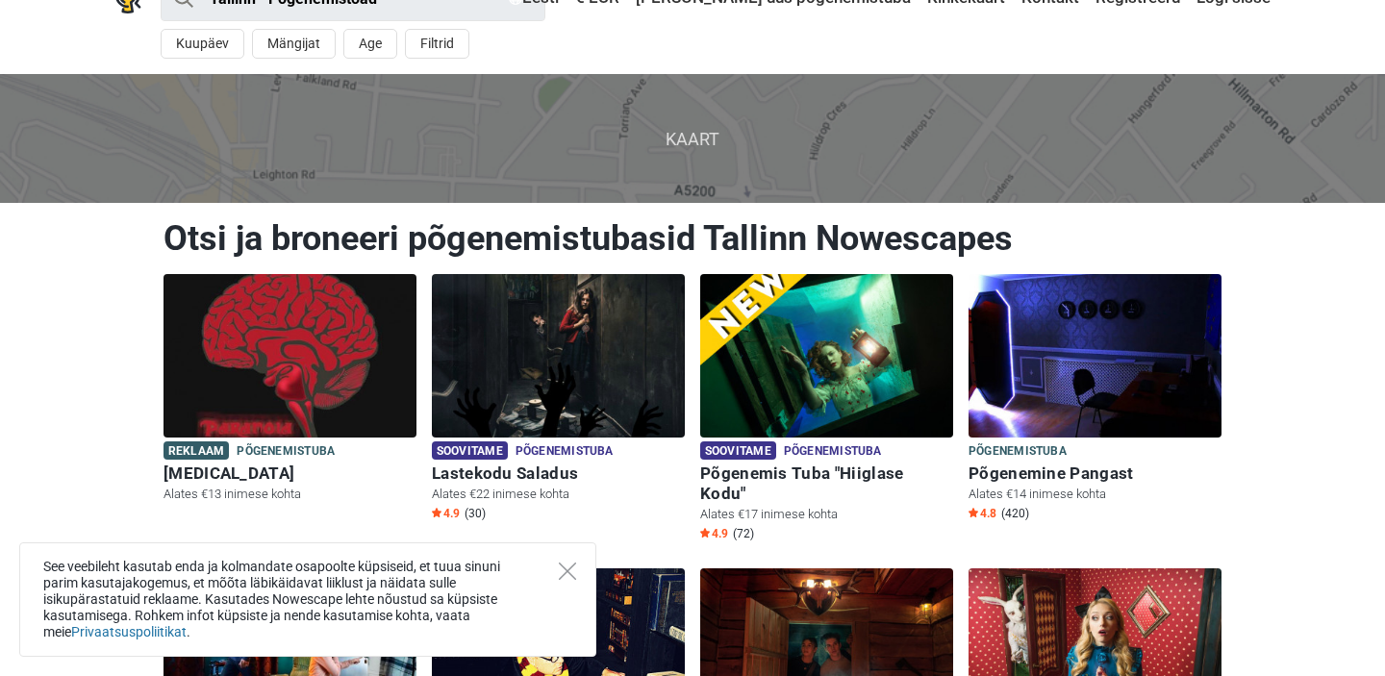
scroll to position [40, 0]
click at [572, 573] on icon "Close" at bounding box center [567, 571] width 17 height 17
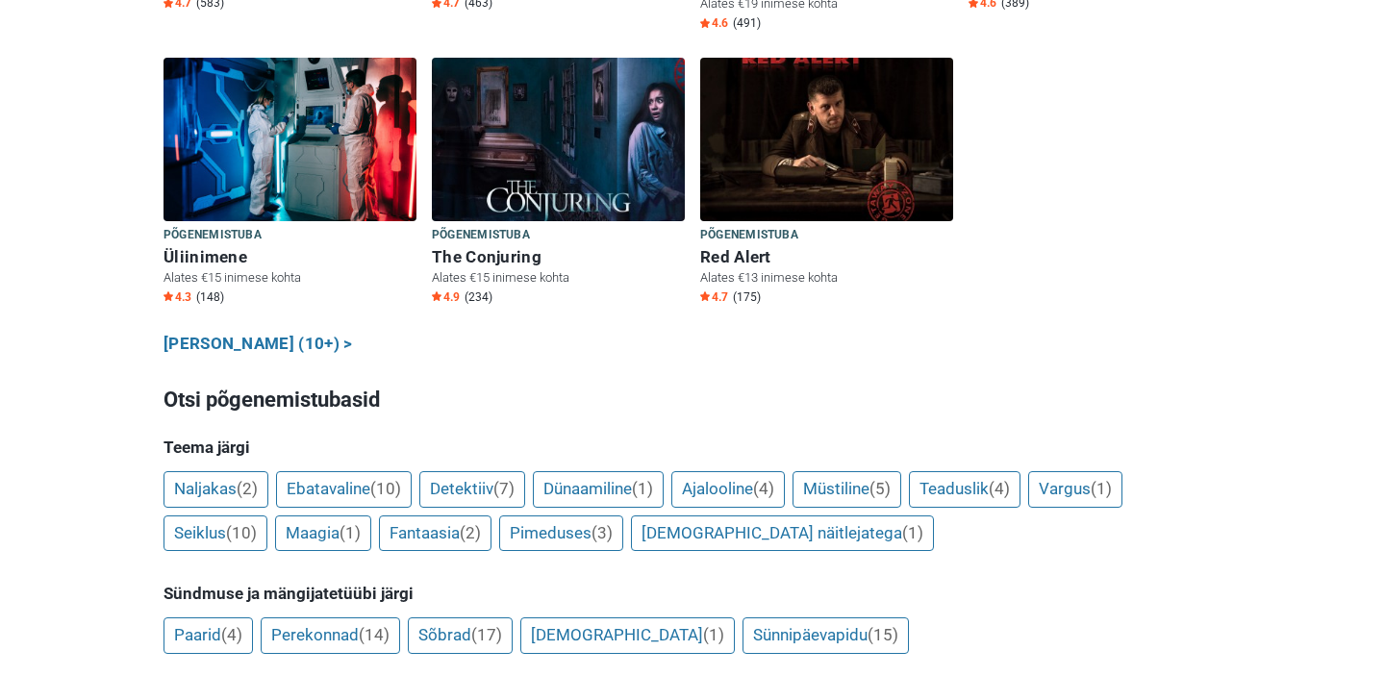
scroll to position [1117, 0]
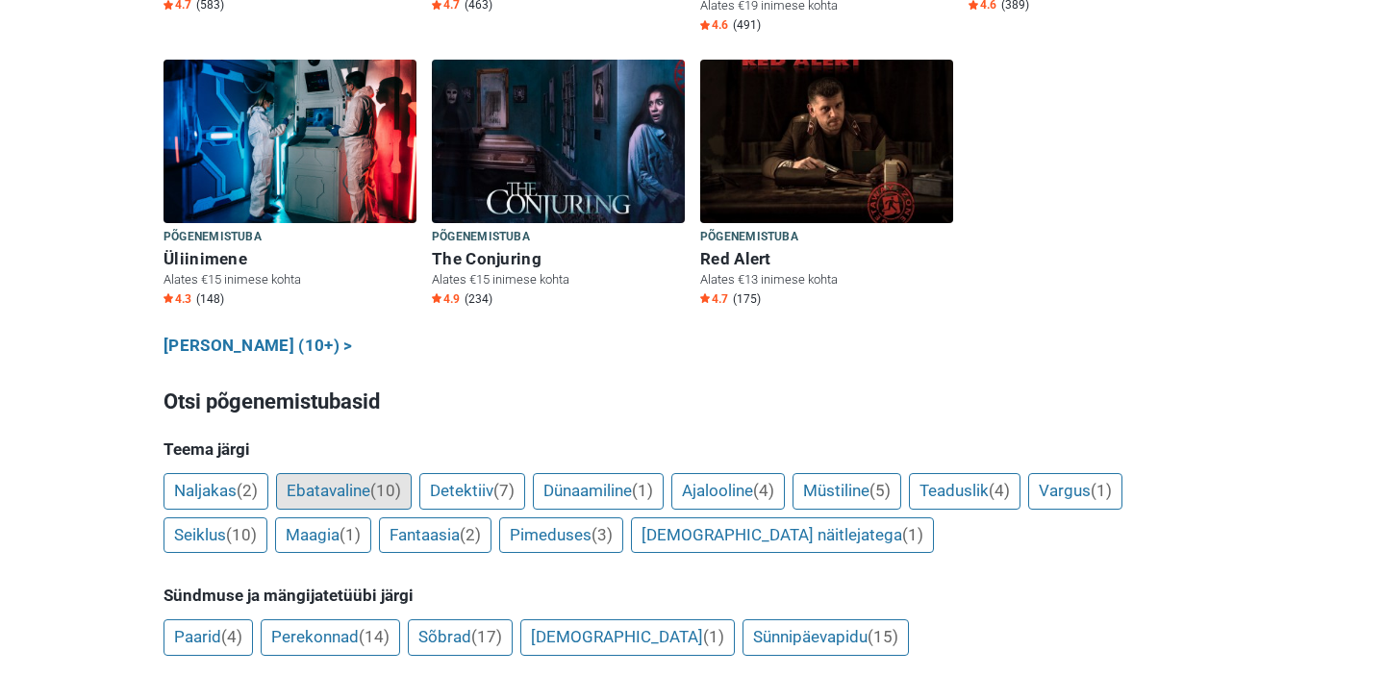
click at [320, 473] on link "Ebatavaline (10)" at bounding box center [344, 491] width 136 height 37
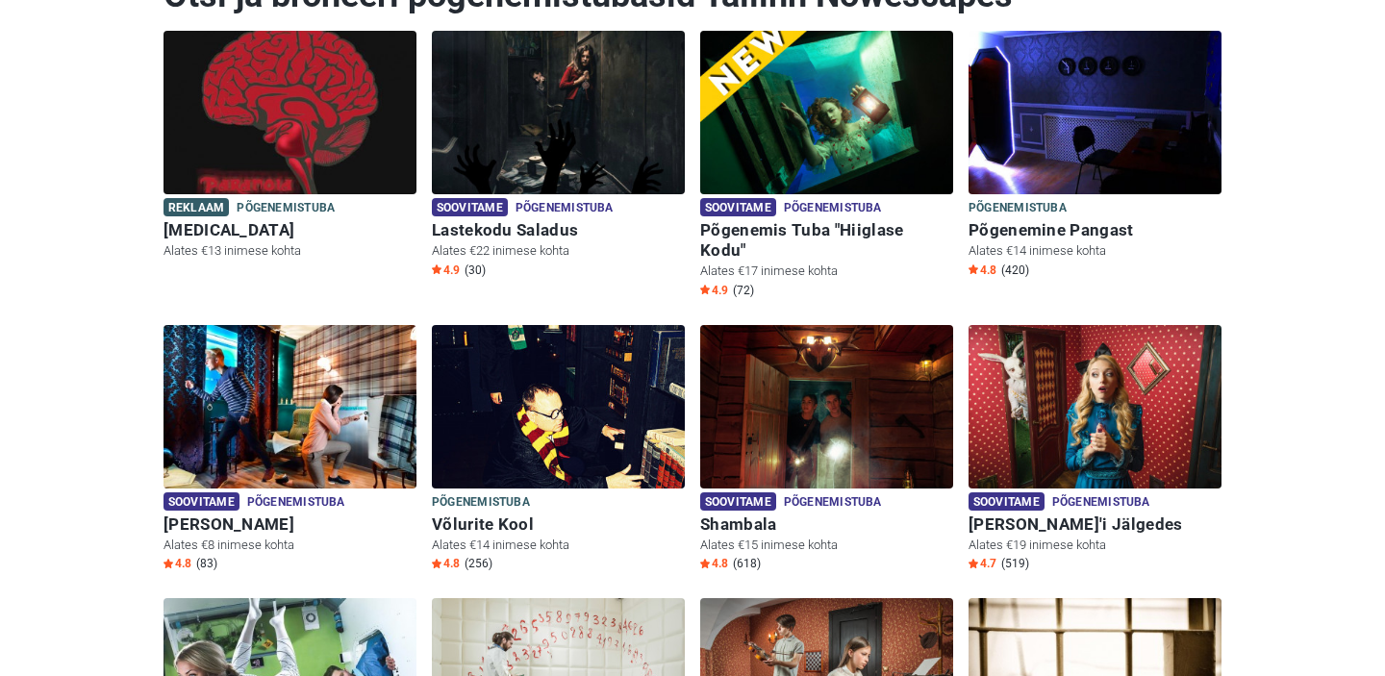
scroll to position [267, 0]
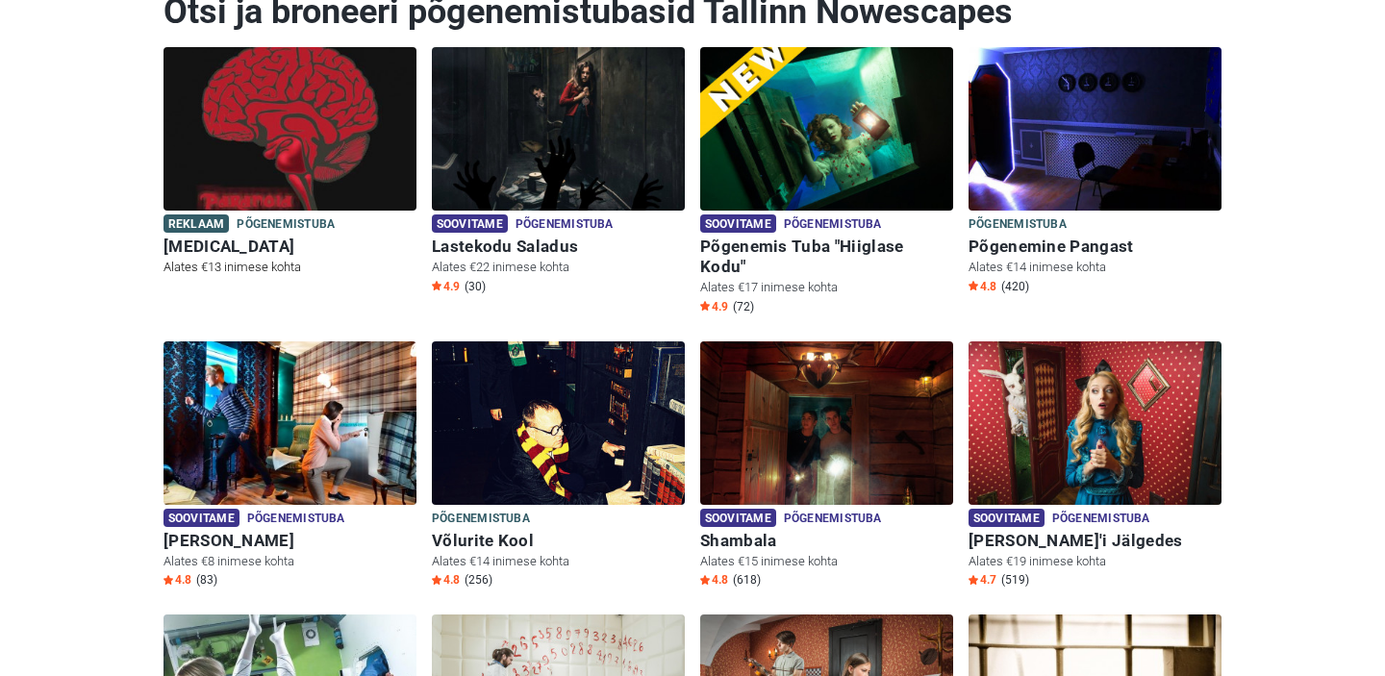
click at [287, 141] on img at bounding box center [290, 129] width 253 height 164
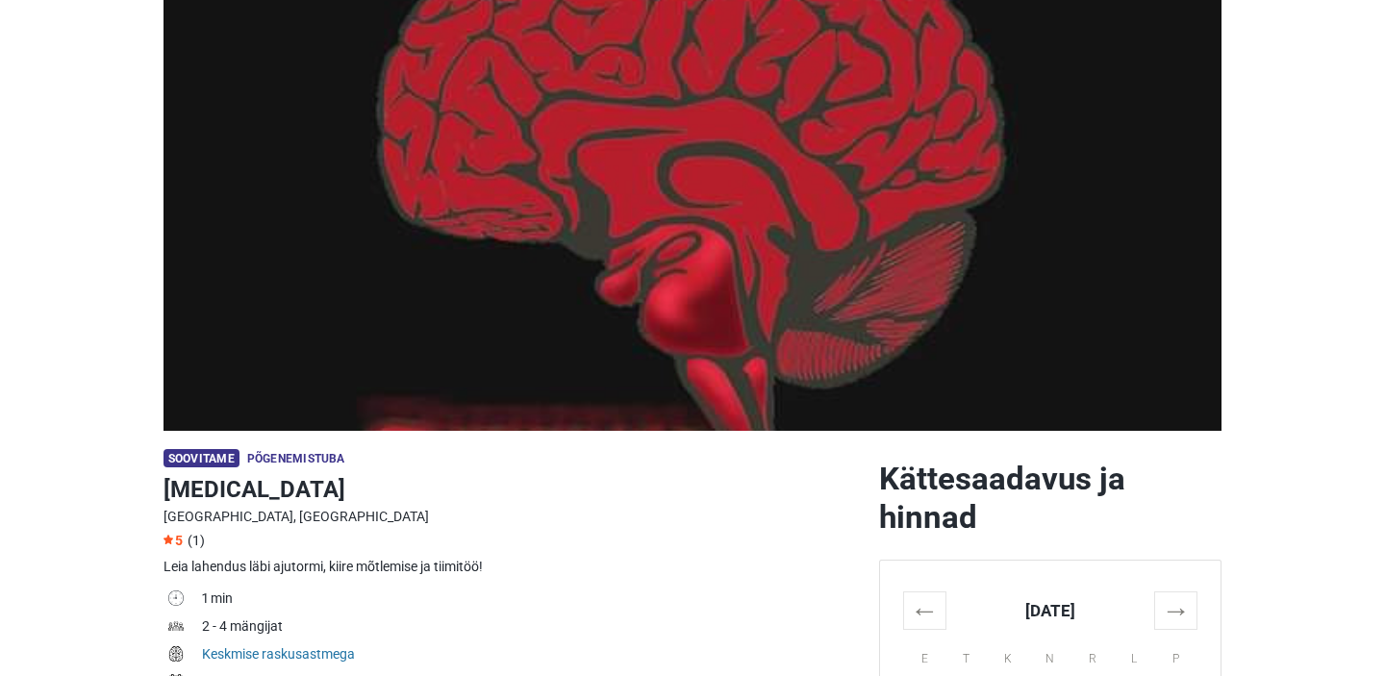
scroll to position [503, 0]
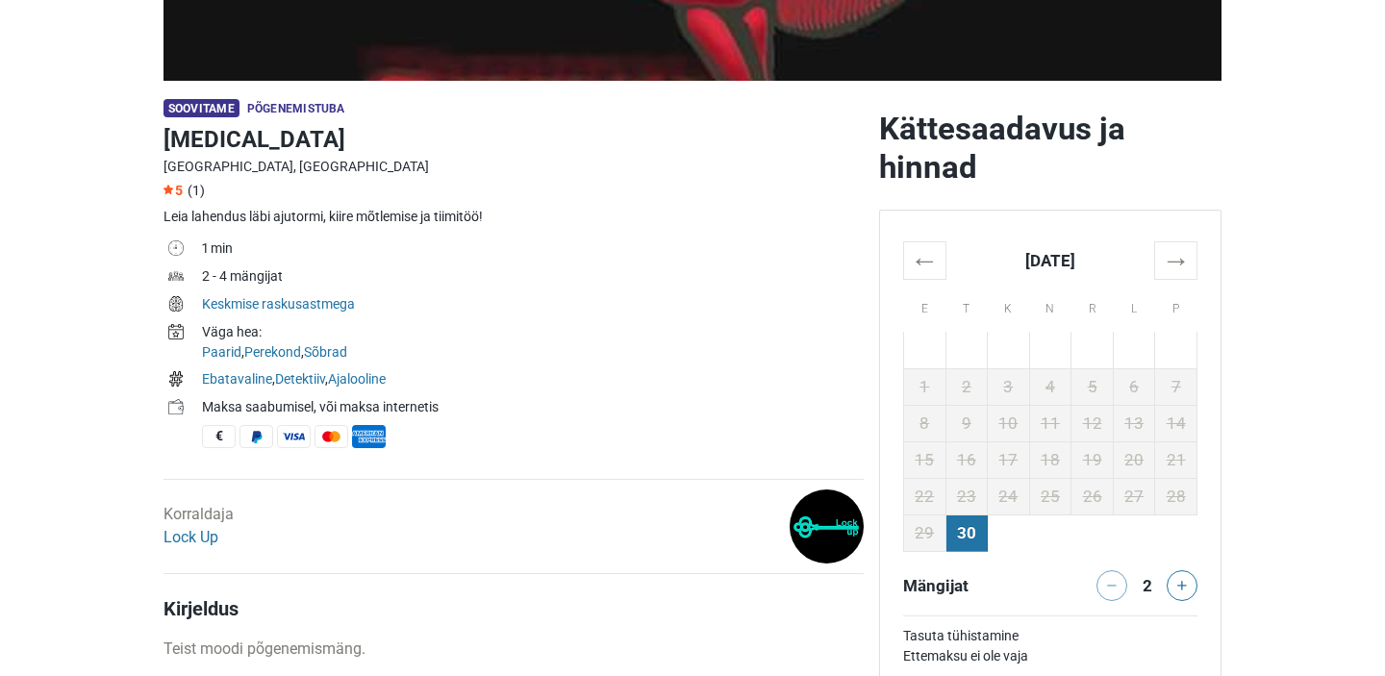
click at [211, 245] on td "1 min" at bounding box center [533, 251] width 662 height 28
click at [1169, 267] on th "→" at bounding box center [1177, 260] width 42 height 38
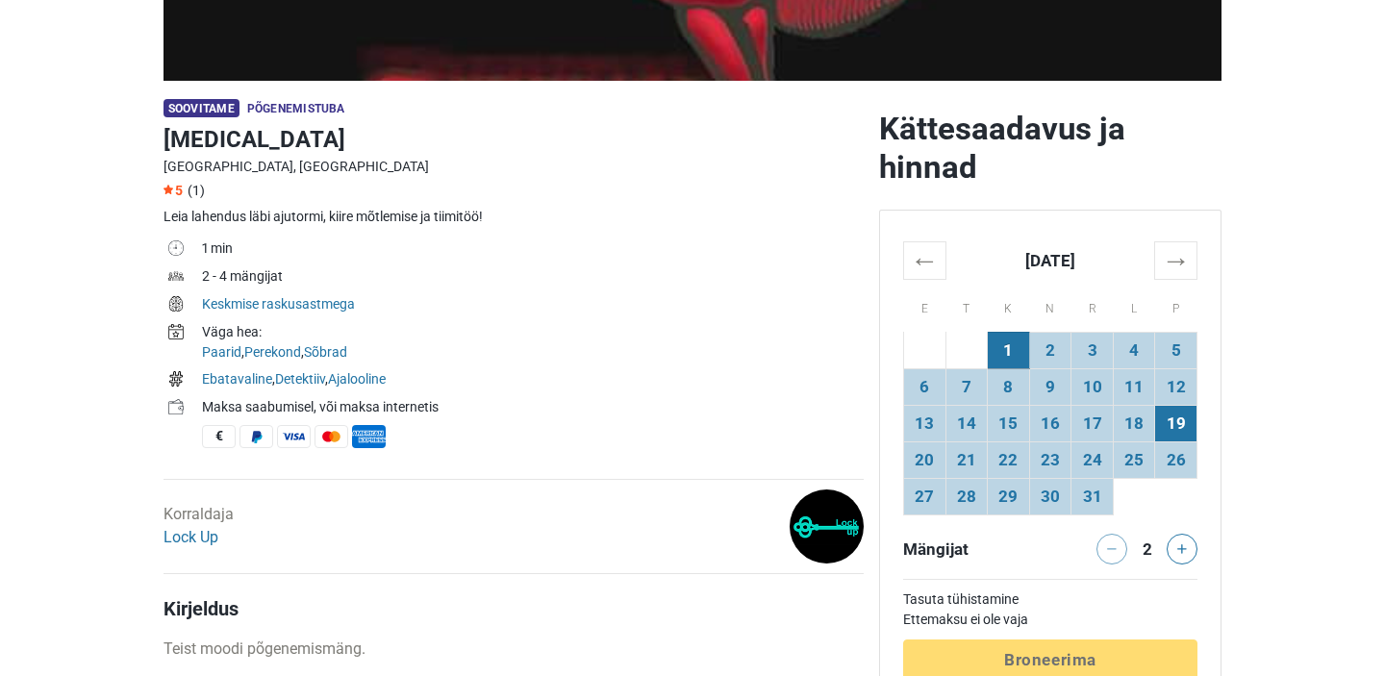
click at [1179, 425] on td "19" at bounding box center [1177, 423] width 42 height 37
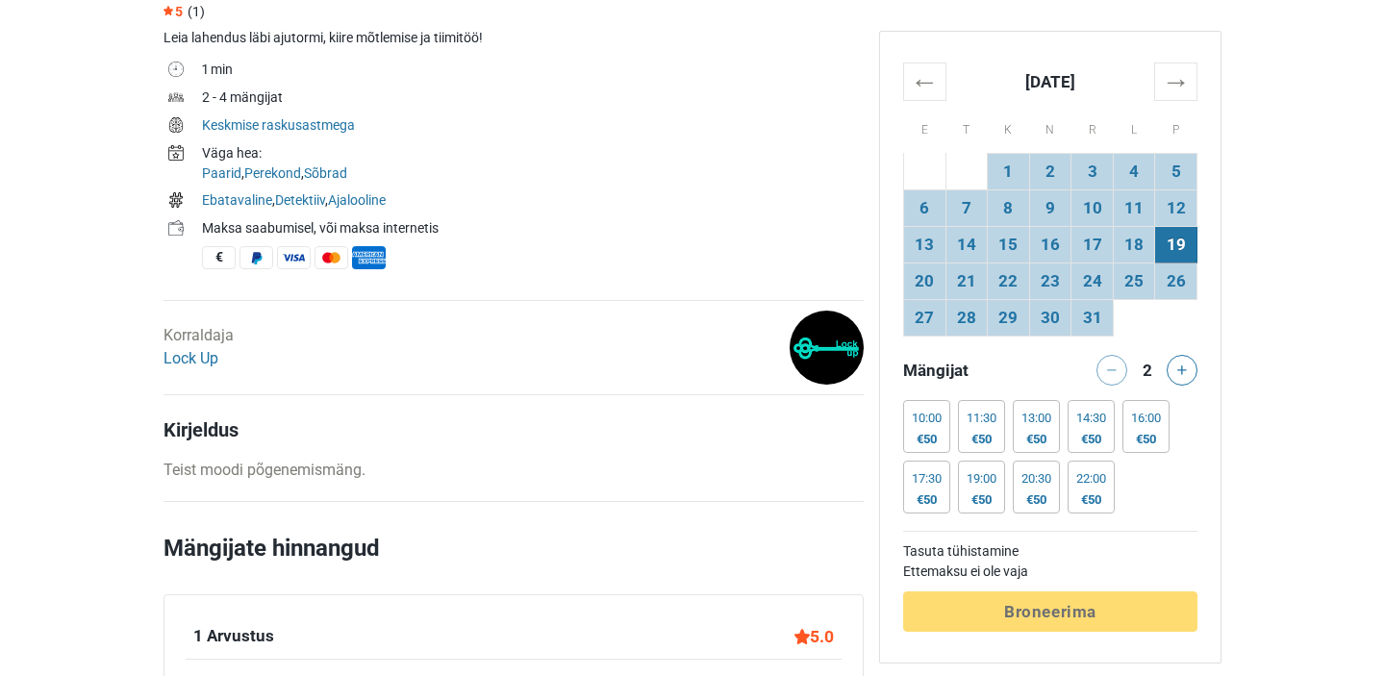
scroll to position [686, 0]
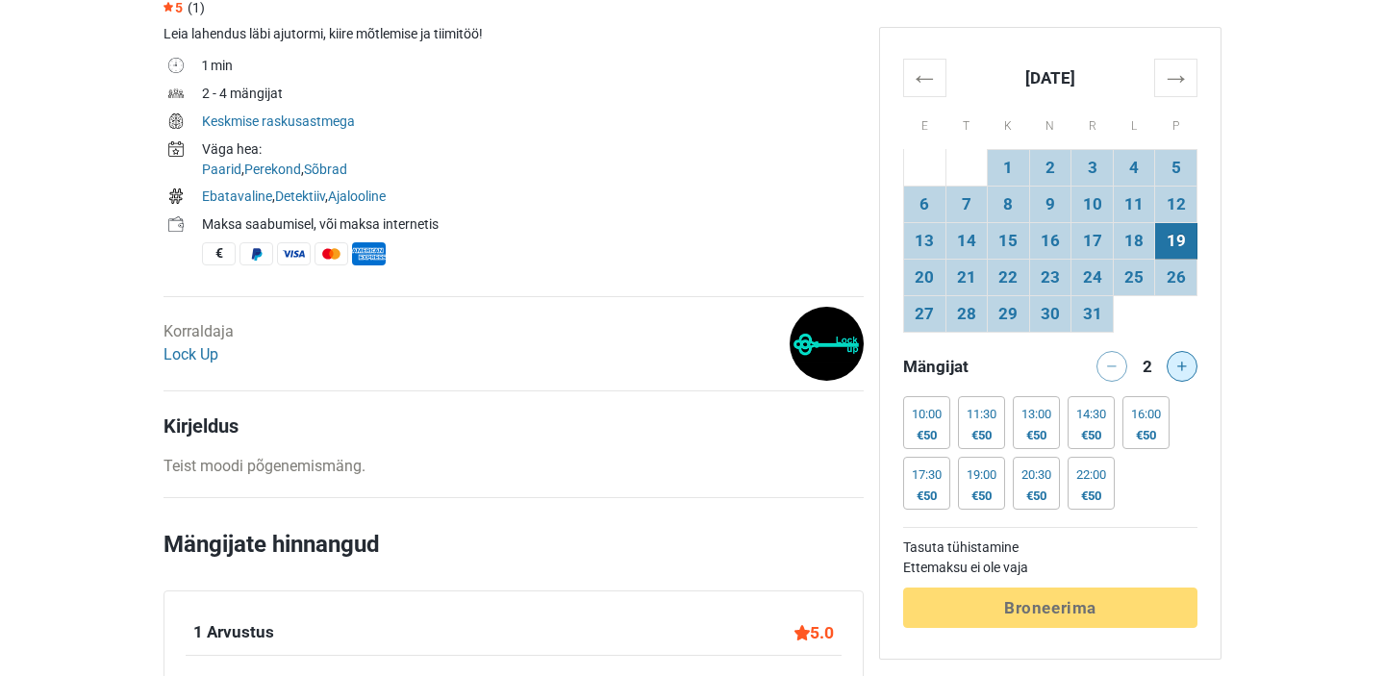
click at [1189, 368] on button at bounding box center [1182, 366] width 31 height 31
click at [1189, 368] on div at bounding box center [1186, 366] width 38 height 31
click at [1179, 367] on div at bounding box center [1186, 366] width 38 height 31
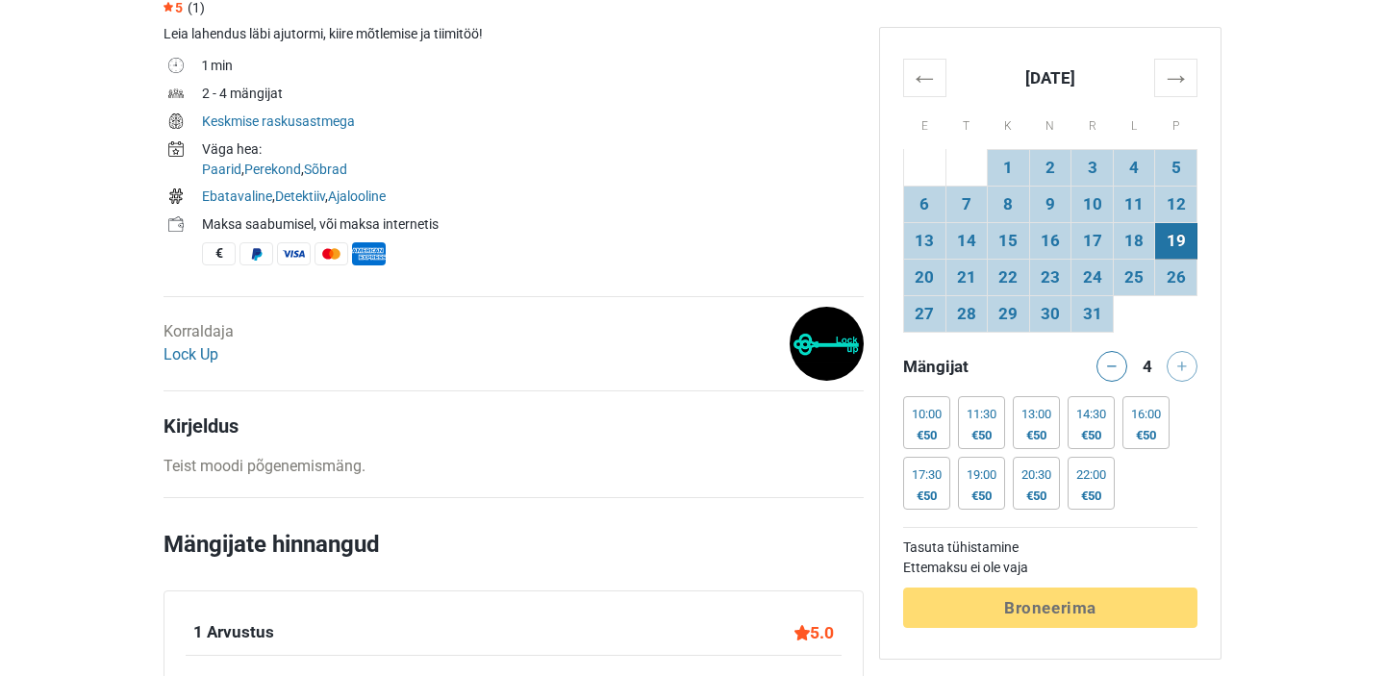
click at [1176, 357] on div at bounding box center [1186, 366] width 38 height 31
click at [1112, 379] on button at bounding box center [1112, 366] width 31 height 31
click at [1110, 373] on button at bounding box center [1112, 366] width 31 height 31
click at [1110, 373] on div at bounding box center [1108, 366] width 38 height 31
click at [1181, 365] on icon at bounding box center [1183, 367] width 10 height 10
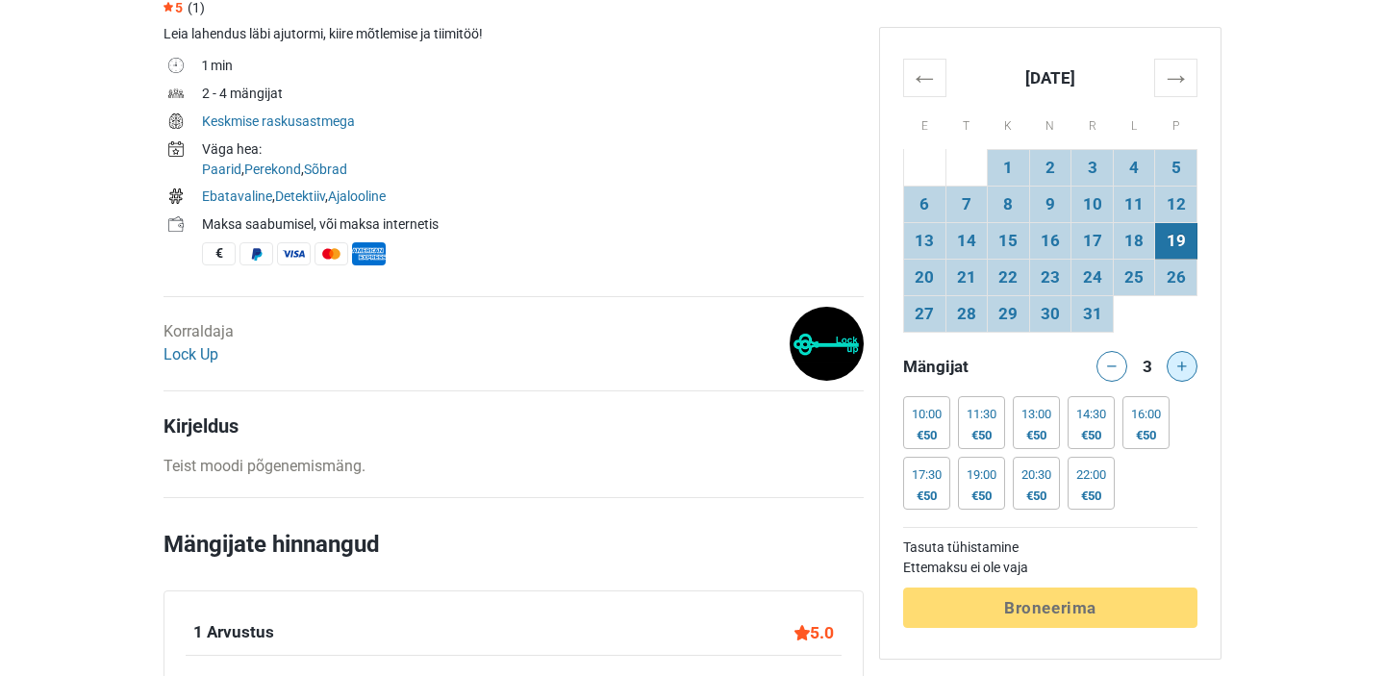
click at [1181, 365] on icon at bounding box center [1183, 367] width 10 height 10
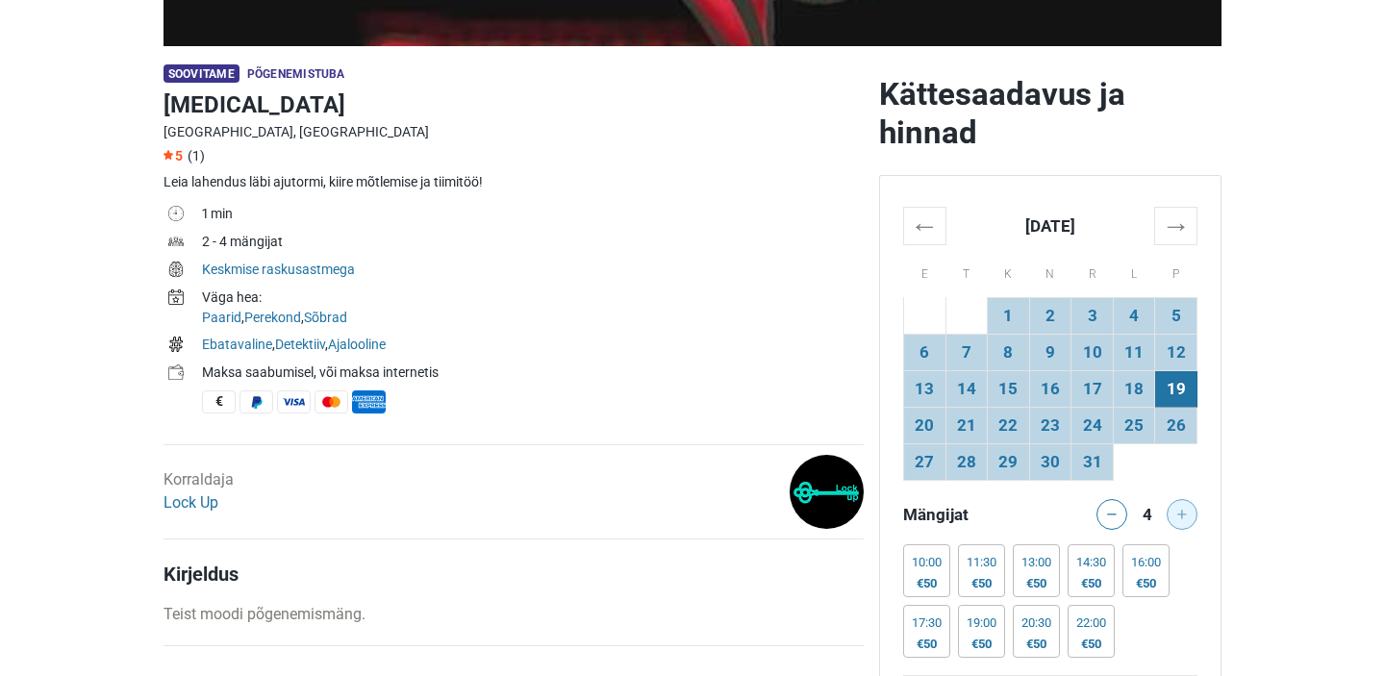
scroll to position [539, 0]
click at [1185, 525] on div at bounding box center [1186, 513] width 38 height 31
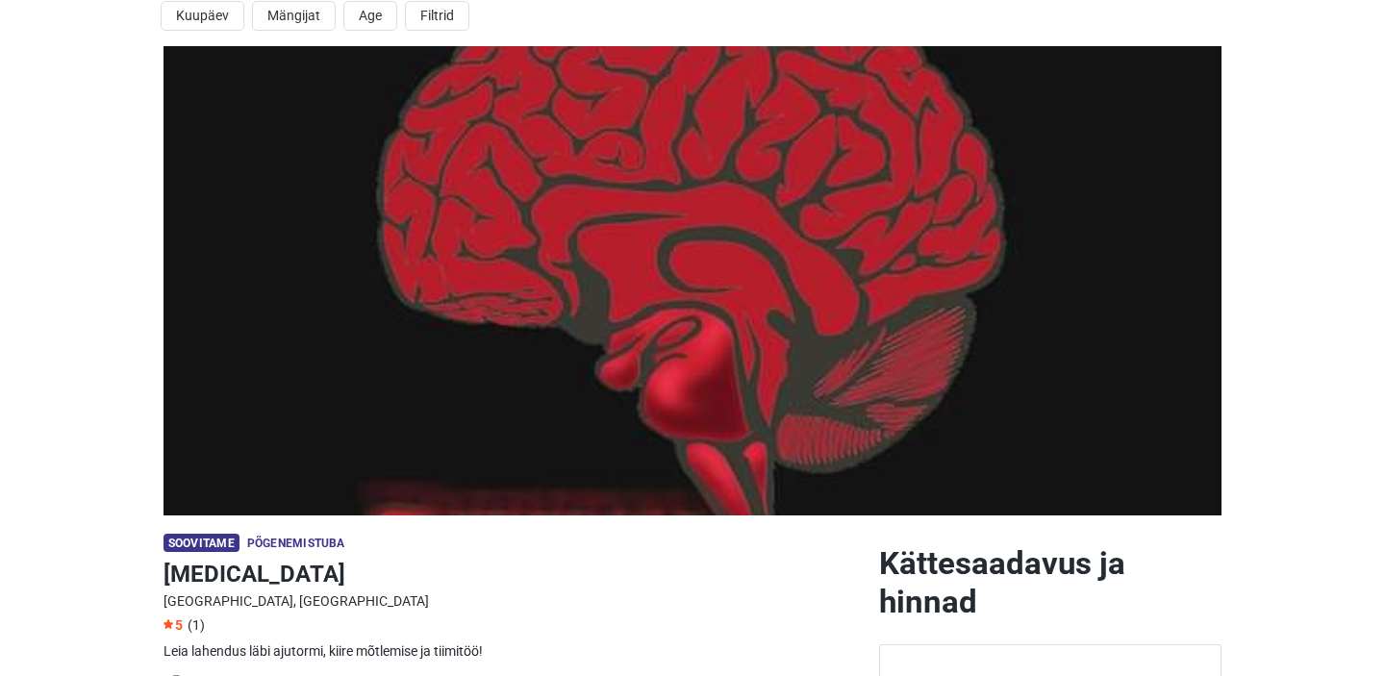
scroll to position [0, 0]
